Goal: Task Accomplishment & Management: Manage account settings

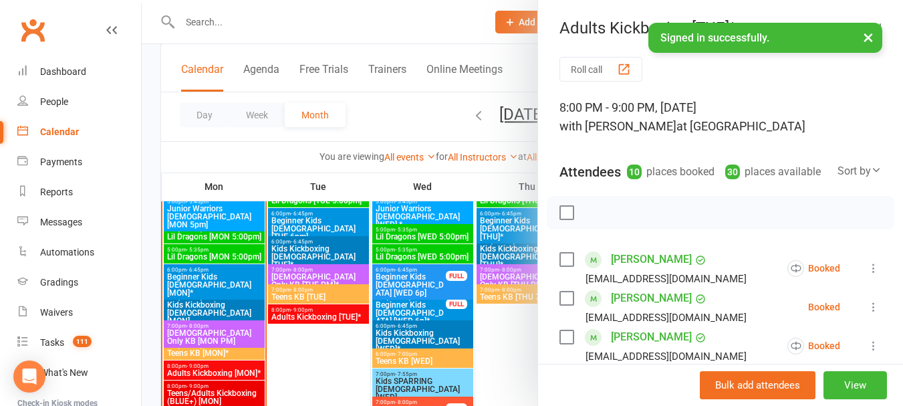
scroll to position [530, 0]
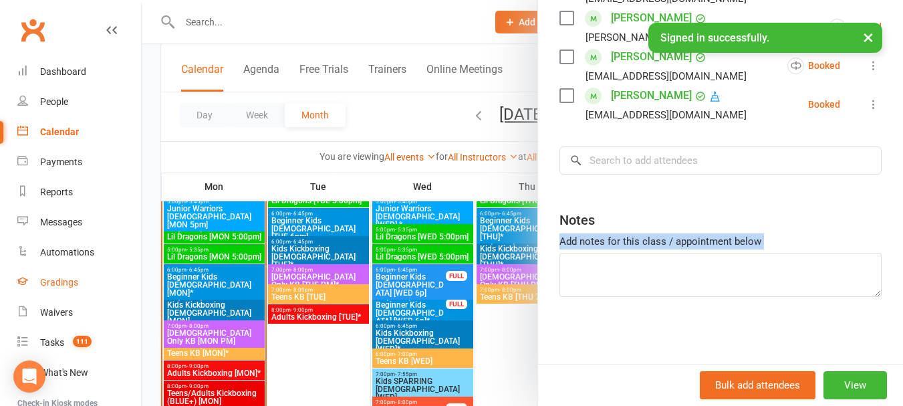
click at [56, 294] on link "Gradings" at bounding box center [79, 282] width 124 height 30
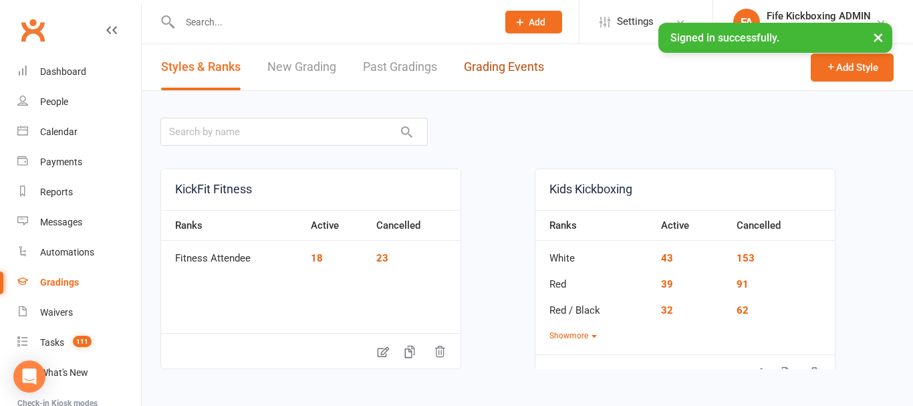
click at [494, 80] on link "Grading Events" at bounding box center [504, 67] width 80 height 46
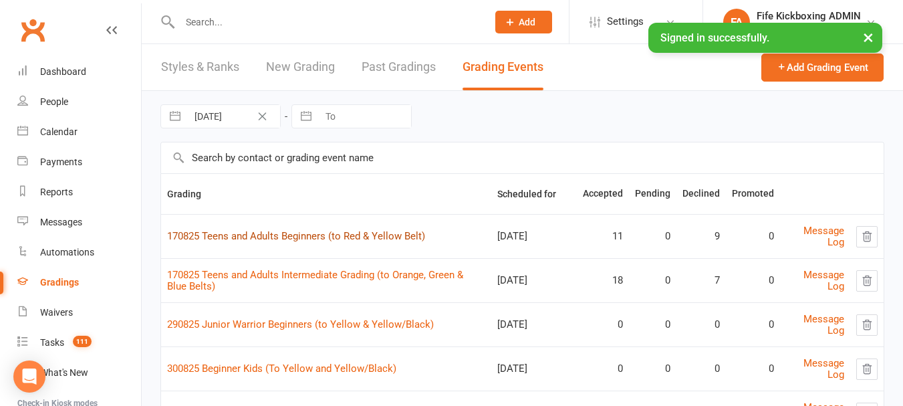
scroll to position [67, 0]
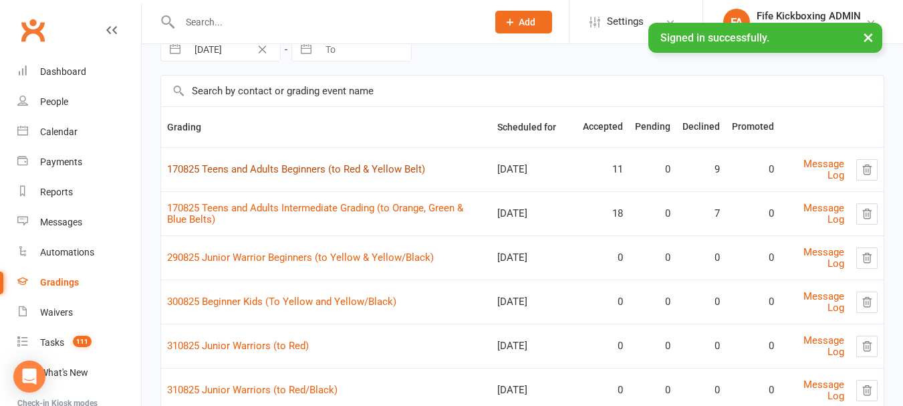
click at [324, 163] on link "170825 Teens and Adults Beginners (to Red & Yellow Belt)" at bounding box center [296, 169] width 258 height 12
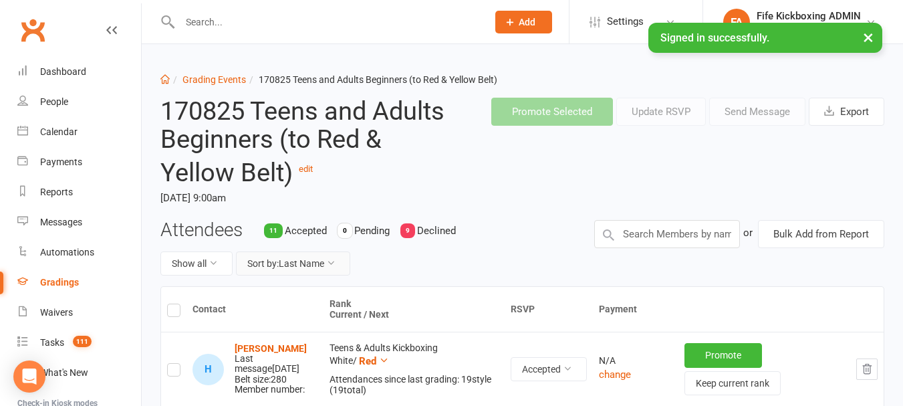
click at [304, 269] on button "Sort by: Last Name" at bounding box center [293, 263] width 114 height 24
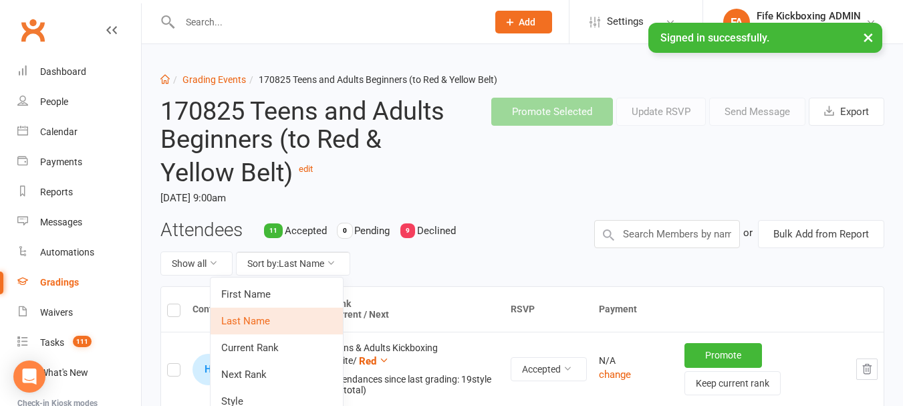
click at [294, 283] on link "First Name" at bounding box center [277, 294] width 132 height 27
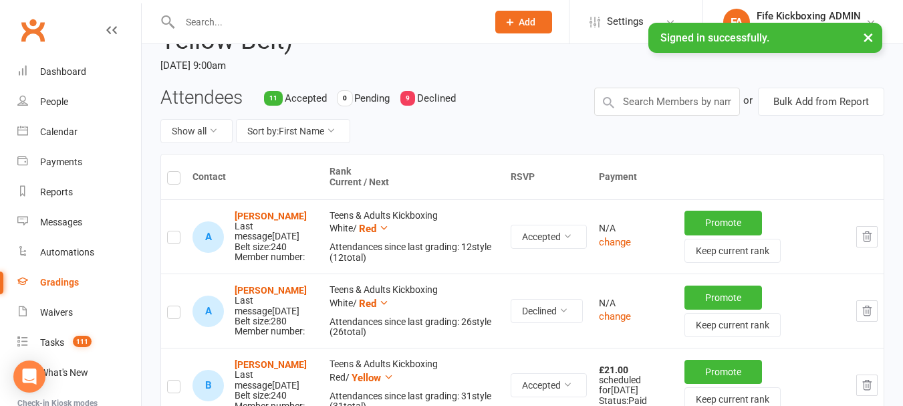
scroll to position [134, 0]
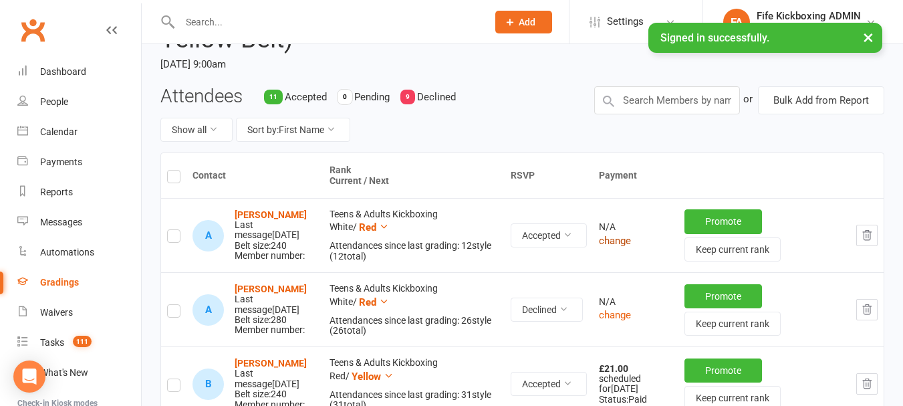
click at [612, 247] on button "change" at bounding box center [615, 241] width 32 height 16
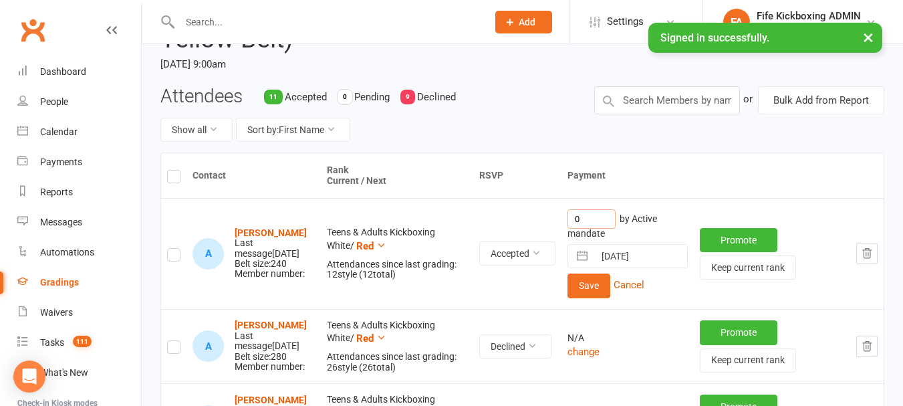
click at [612, 217] on input "0" at bounding box center [592, 218] width 48 height 19
type input "21"
click at [587, 279] on button "Save" at bounding box center [589, 285] width 43 height 24
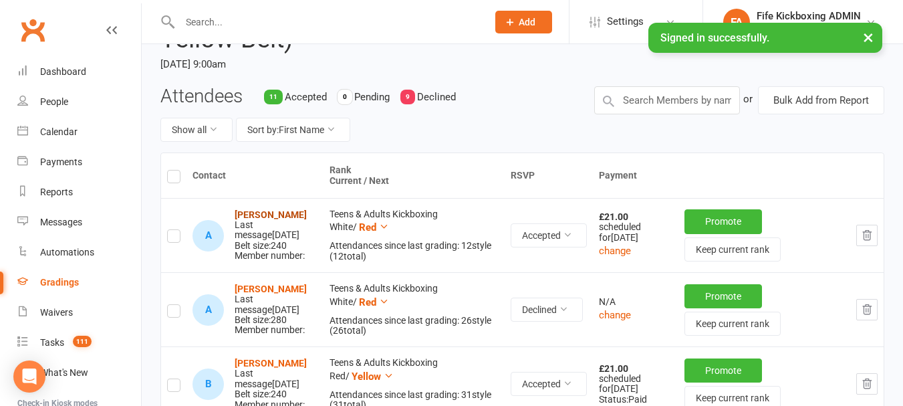
click at [271, 215] on strong "[PERSON_NAME]" at bounding box center [271, 214] width 72 height 11
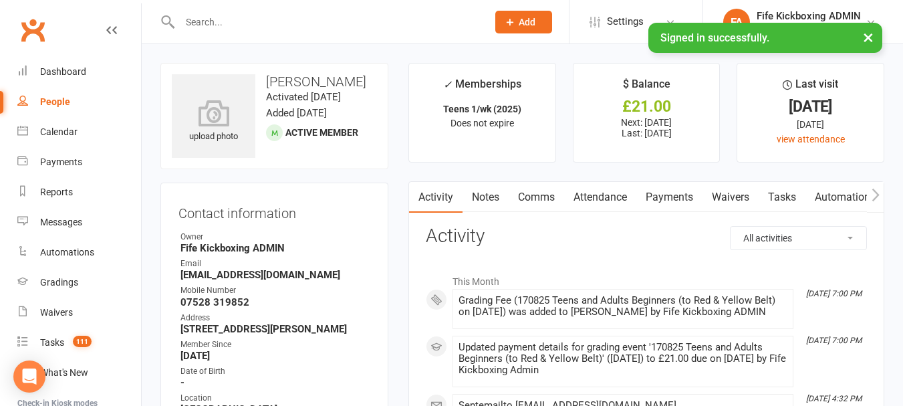
click at [690, 195] on link "Payments" at bounding box center [670, 197] width 66 height 31
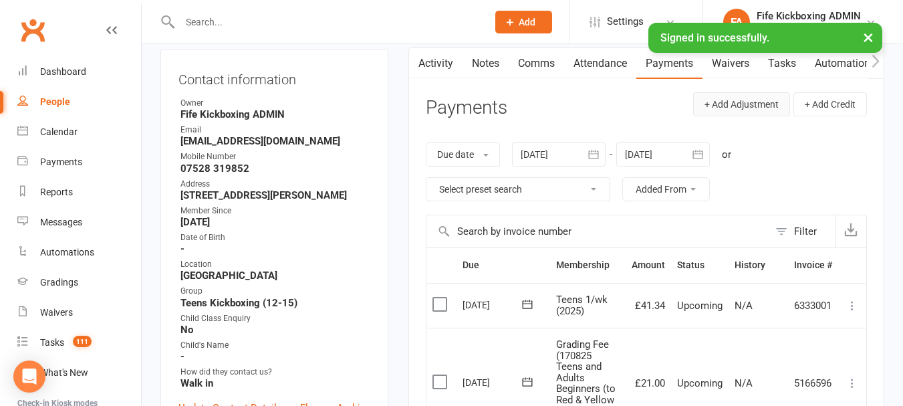
scroll to position [267, 0]
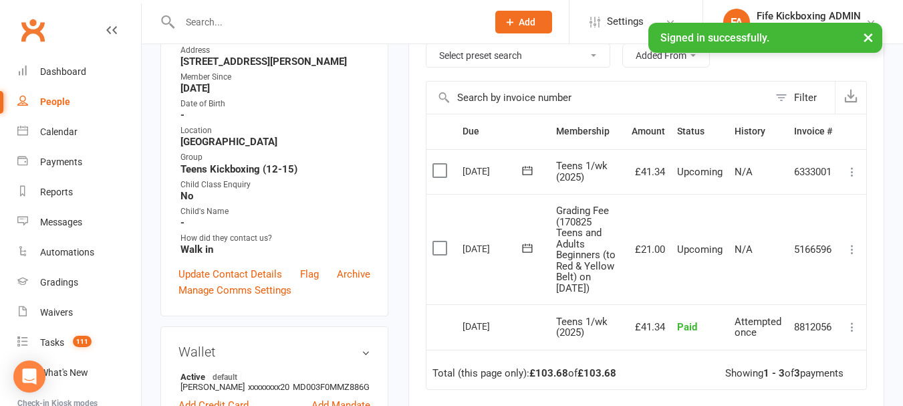
click at [845, 245] on button at bounding box center [852, 249] width 16 height 16
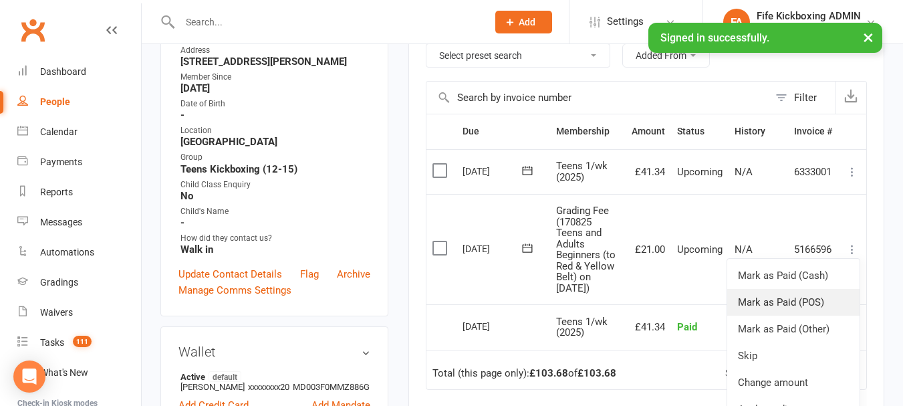
click at [817, 302] on link "Mark as Paid (POS)" at bounding box center [793, 302] width 132 height 27
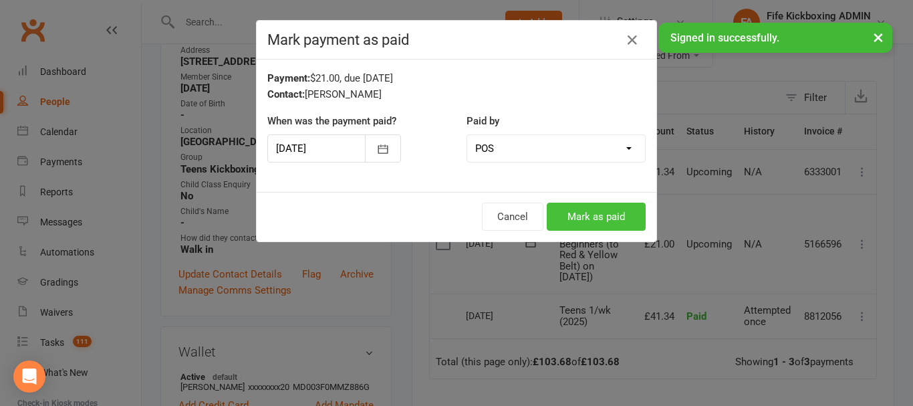
click at [604, 215] on button "Mark as paid" at bounding box center [596, 217] width 99 height 28
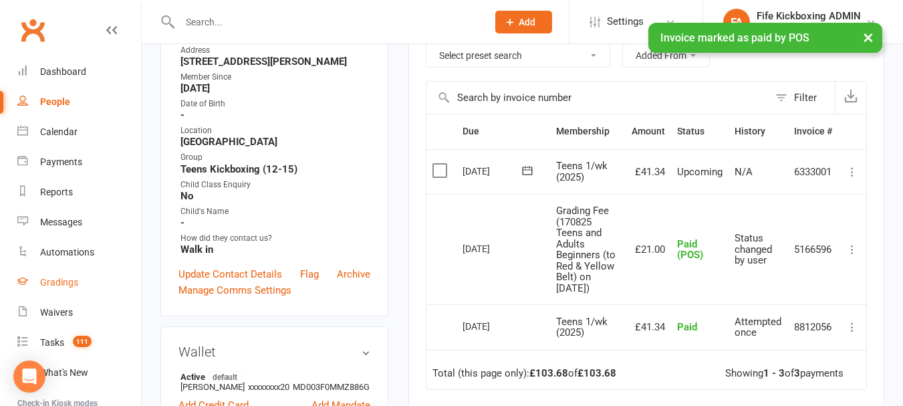
click at [45, 285] on div "Gradings" at bounding box center [59, 282] width 38 height 11
